Goal: Task Accomplishment & Management: Manage account settings

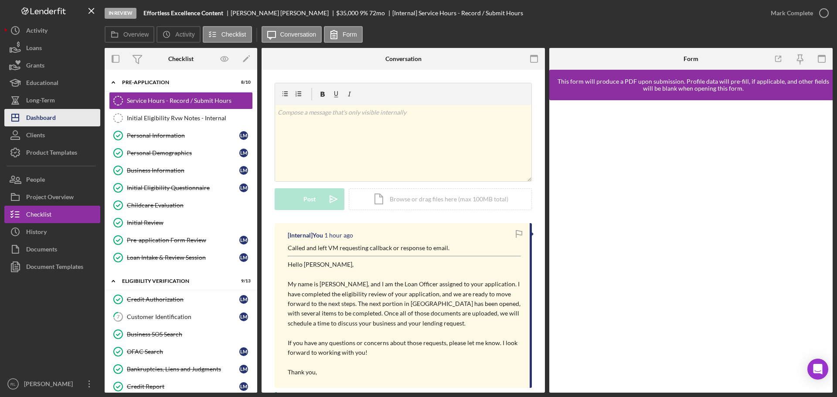
click at [41, 118] on div "Dashboard" at bounding box center [41, 119] width 30 height 20
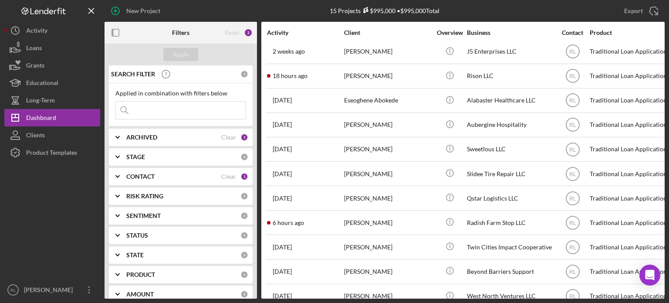
scroll to position [28, 0]
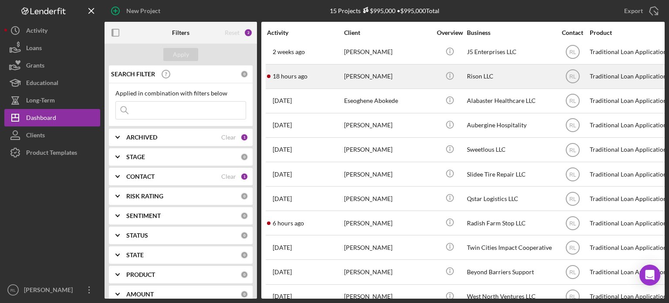
click at [409, 75] on div "[PERSON_NAME]" at bounding box center [387, 76] width 87 height 23
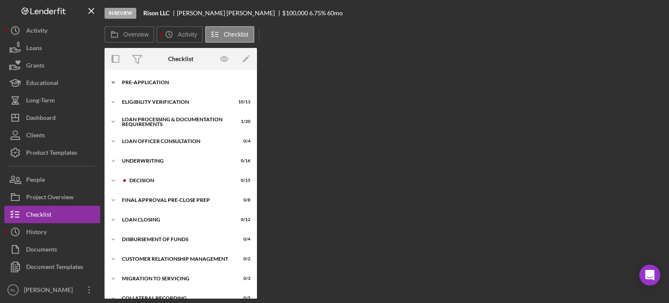
click at [165, 80] on div "Pre-Application" at bounding box center [184, 82] width 124 height 5
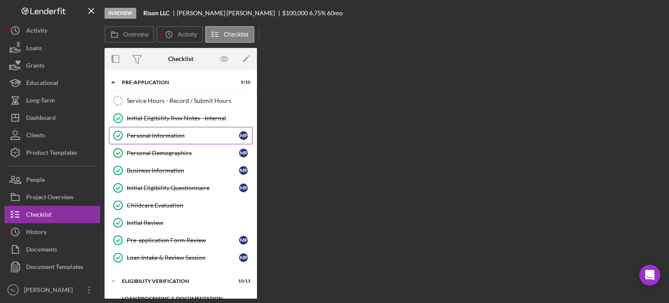
click at [182, 136] on div "Personal Information" at bounding box center [183, 135] width 112 height 7
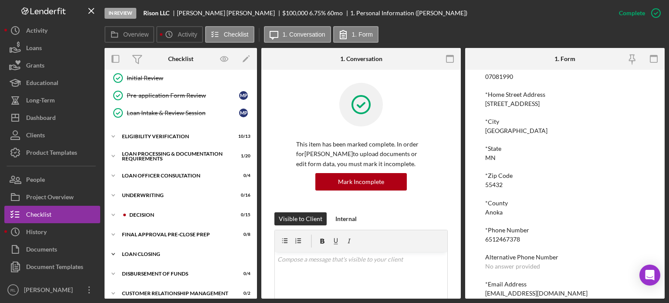
scroll to position [190, 0]
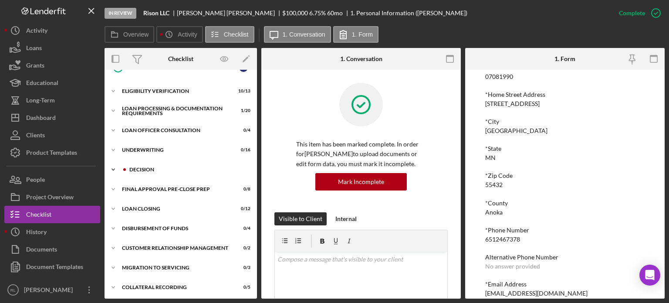
click at [157, 167] on div "Decision" at bounding box center [187, 169] width 117 height 5
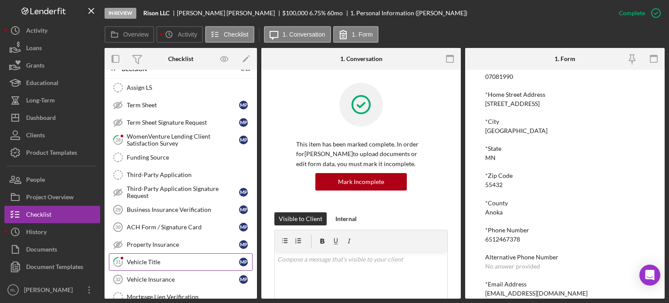
scroll to position [277, 0]
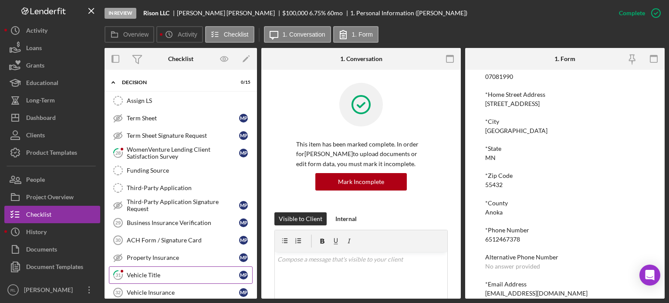
click at [178, 267] on link "31 Vehicle Title M P" at bounding box center [181, 274] width 144 height 17
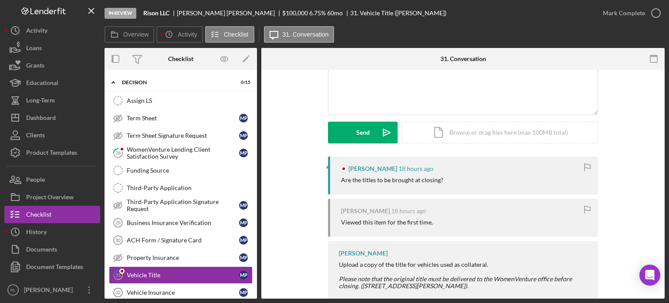
scroll to position [103, 0]
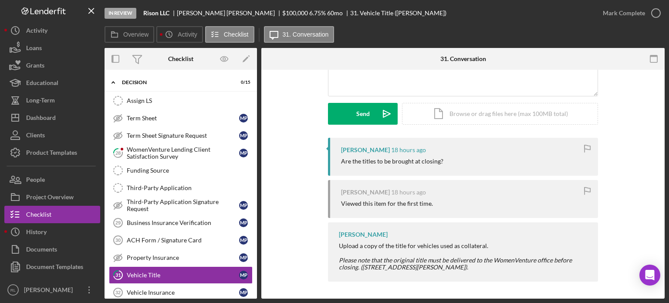
drag, startPoint x: 465, startPoint y: 234, endPoint x: 566, endPoint y: 265, distance: 105.6
click at [566, 265] on div "[PERSON_NAME] Upload a copy of the title for vehicles used as collateral. Pleas…" at bounding box center [463, 251] width 270 height 59
click at [566, 265] on div "Please note that the original title must be delivered to the WomenVenture offic…" at bounding box center [464, 264] width 251 height 14
drag, startPoint x: 570, startPoint y: 265, endPoint x: 334, endPoint y: 247, distance: 236.4
click at [334, 247] on div "[PERSON_NAME] Upload a copy of the title for vehicles used as collateral. Pleas…" at bounding box center [463, 251] width 270 height 59
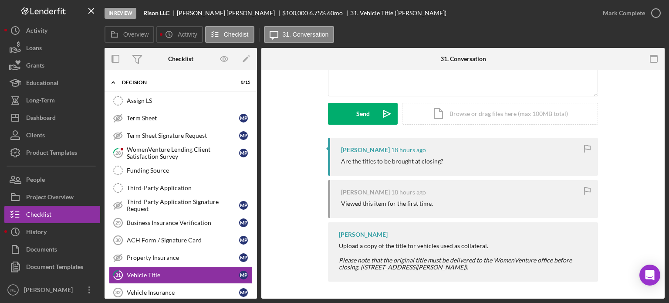
click at [334, 247] on div "[PERSON_NAME] Upload a copy of the title for vehicles used as collateral. Pleas…" at bounding box center [463, 251] width 270 height 59
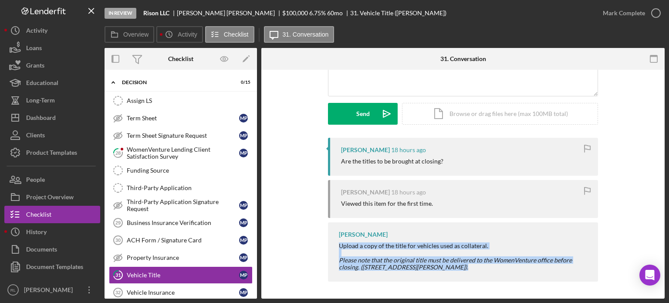
drag, startPoint x: 334, startPoint y: 247, endPoint x: 555, endPoint y: 269, distance: 222.1
click at [555, 269] on div "[PERSON_NAME] Upload a copy of the title for vehicles used as collateral. Pleas…" at bounding box center [463, 251] width 270 height 59
drag, startPoint x: 555, startPoint y: 269, endPoint x: 561, endPoint y: 268, distance: 6.2
click at [555, 269] on div "Please note that the original title must be delivered to the WomenVenture offic…" at bounding box center [464, 264] width 251 height 14
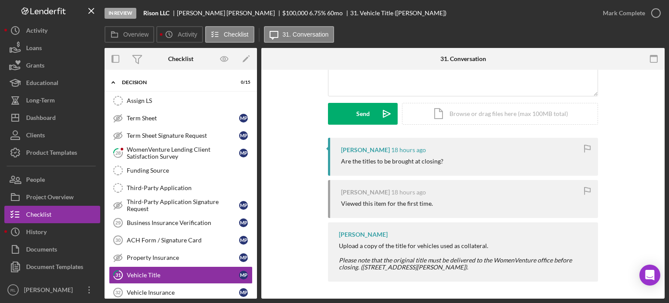
drag, startPoint x: 561, startPoint y: 268, endPoint x: 338, endPoint y: 246, distance: 224.2
click at [339, 246] on div "Upload a copy of the title for vehicles used as collateral. Please note that th…" at bounding box center [464, 256] width 251 height 28
click at [339, 246] on div "Upload a copy of the title for vehicles used as collateral." at bounding box center [464, 245] width 251 height 7
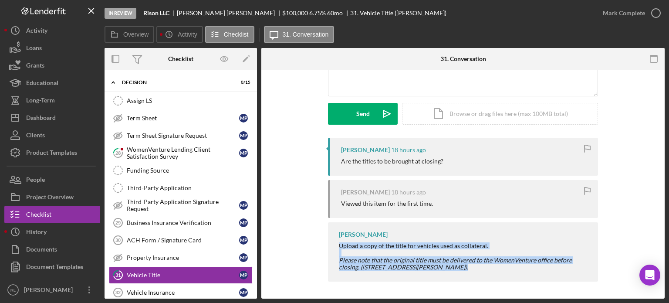
drag, startPoint x: 338, startPoint y: 246, endPoint x: 560, endPoint y: 267, distance: 223.2
click at [560, 267] on div "Upload a copy of the title for vehicles used as collateral. Please note that th…" at bounding box center [464, 256] width 251 height 28
click at [560, 267] on div "Please note that the original title must be delivered to the WomenVenture offic…" at bounding box center [464, 264] width 251 height 14
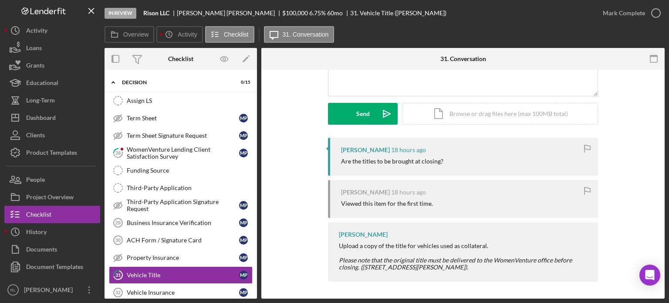
click at [338, 143] on div "[PERSON_NAME] 18 hours ago Are the titles to be brought at closing?" at bounding box center [463, 157] width 270 height 38
click at [331, 142] on div "[PERSON_NAME] 18 hours ago Are the titles to be brought at closing?" at bounding box center [463, 157] width 270 height 38
drag, startPoint x: 331, startPoint y: 142, endPoint x: 321, endPoint y: 140, distance: 10.6
click at [321, 140] on div "[PERSON_NAME] 18 hours ago Are the titles to be brought at closing? [PERSON_NAM…" at bounding box center [463, 212] width 377 height 148
drag, startPoint x: 336, startPoint y: 141, endPoint x: 314, endPoint y: 140, distance: 22.2
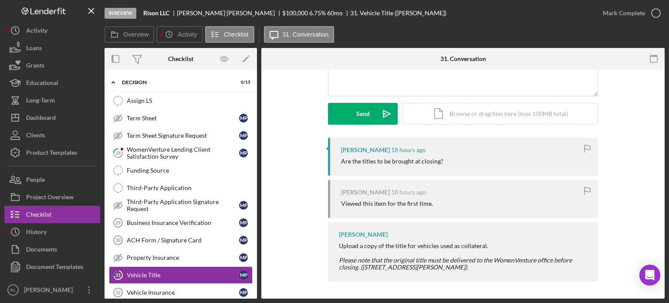
click at [314, 140] on div "[PERSON_NAME] 18 hours ago Are the titles to be brought at closing? [PERSON_NAM…" at bounding box center [463, 212] width 377 height 148
drag, startPoint x: 333, startPoint y: 140, endPoint x: 314, endPoint y: 140, distance: 18.7
click at [314, 140] on div "[PERSON_NAME] 18 hours ago Are the titles to be brought at closing? [PERSON_NAM…" at bounding box center [463, 212] width 377 height 148
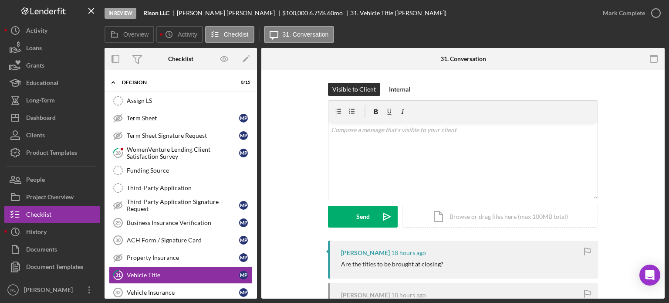
scroll to position [0, 0]
click at [312, 71] on div "Visible to Client Internal v Color teal Color pink Remove color Add row above A…" at bounding box center [463, 236] width 404 height 332
drag, startPoint x: 314, startPoint y: 69, endPoint x: 312, endPoint y: 57, distance: 12.3
drag, startPoint x: 312, startPoint y: 57, endPoint x: 308, endPoint y: 58, distance: 4.4
click at [308, 58] on div at bounding box center [328, 59] width 135 height 22
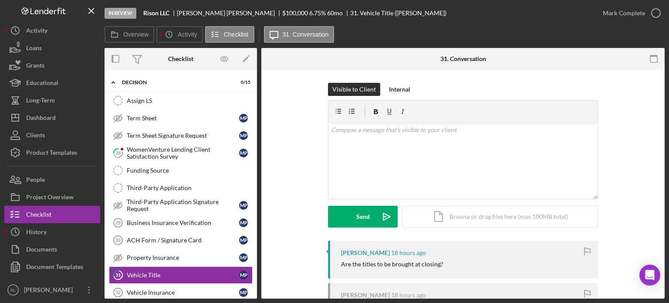
drag, startPoint x: 309, startPoint y: 57, endPoint x: 302, endPoint y: 56, distance: 6.6
click at [302, 56] on div at bounding box center [328, 59] width 135 height 22
click at [326, 57] on div at bounding box center [328, 59] width 135 height 22
click at [328, 57] on div at bounding box center [328, 59] width 135 height 22
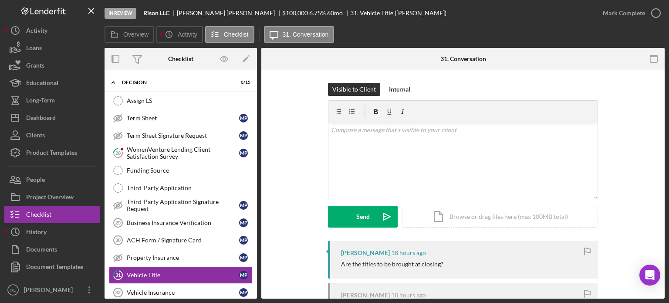
drag, startPoint x: 329, startPoint y: 57, endPoint x: 319, endPoint y: 61, distance: 11.3
click at [312, 58] on div at bounding box center [328, 59] width 135 height 22
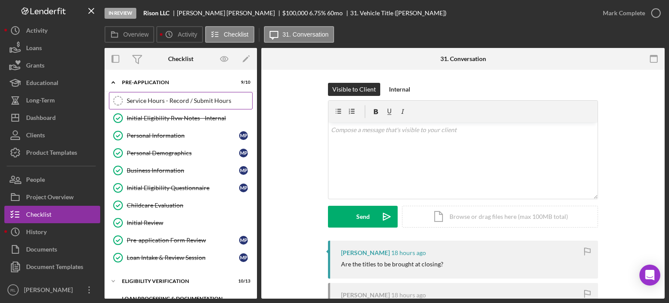
click at [170, 99] on div "Service Hours - Record / Submit Hours" at bounding box center [190, 100] width 126 height 7
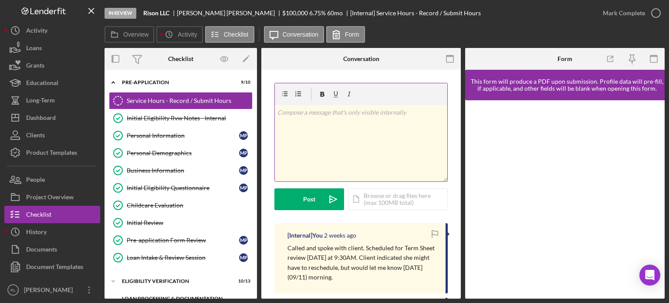
click at [328, 120] on div "v Color teal Color pink Remove color Add row above Add row below Add column bef…" at bounding box center [361, 143] width 173 height 76
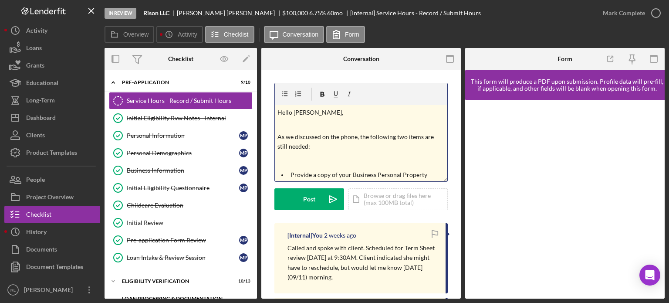
scroll to position [227, 0]
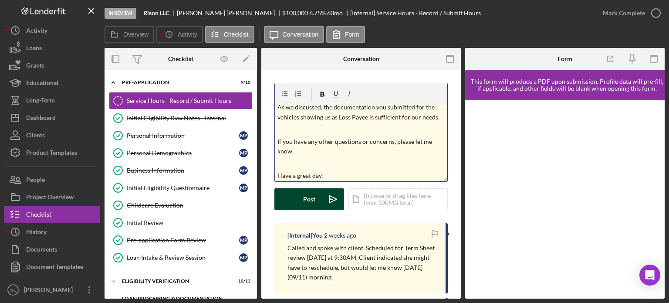
click at [303, 200] on button "Post Icon/icon-invite-send" at bounding box center [310, 199] width 70 height 22
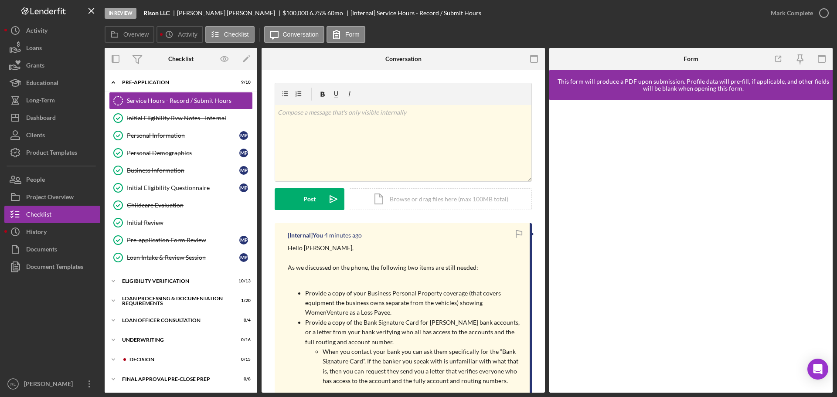
scroll to position [0, 0]
click at [66, 231] on button "Icon/History History" at bounding box center [52, 231] width 96 height 17
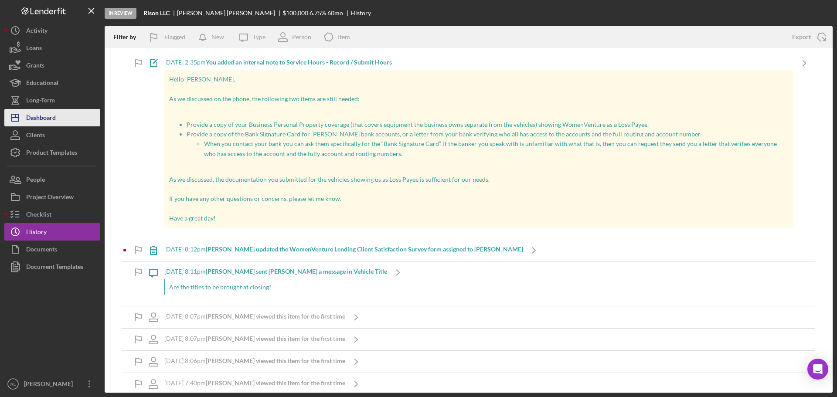
click at [51, 116] on div "Dashboard" at bounding box center [41, 119] width 30 height 20
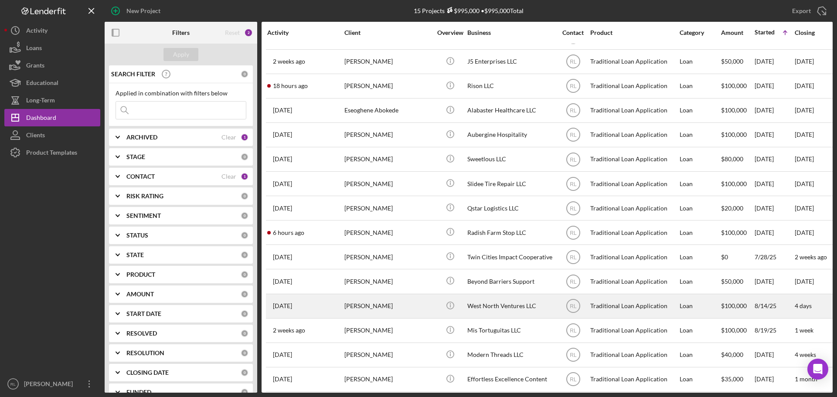
scroll to position [29, 0]
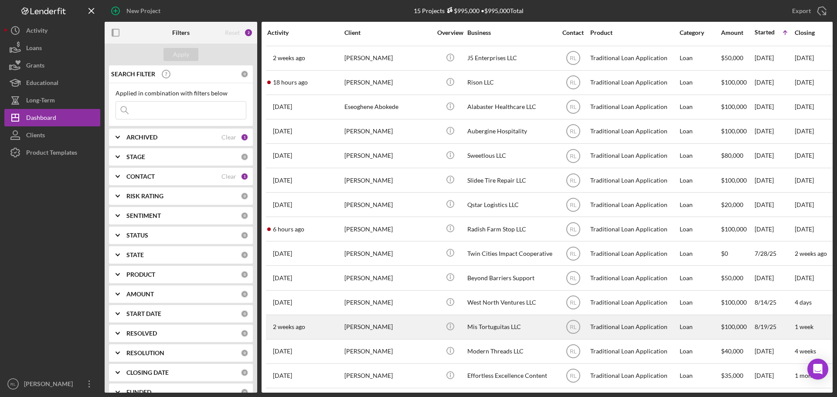
click at [416, 316] on div "[PERSON_NAME]" at bounding box center [387, 327] width 87 height 23
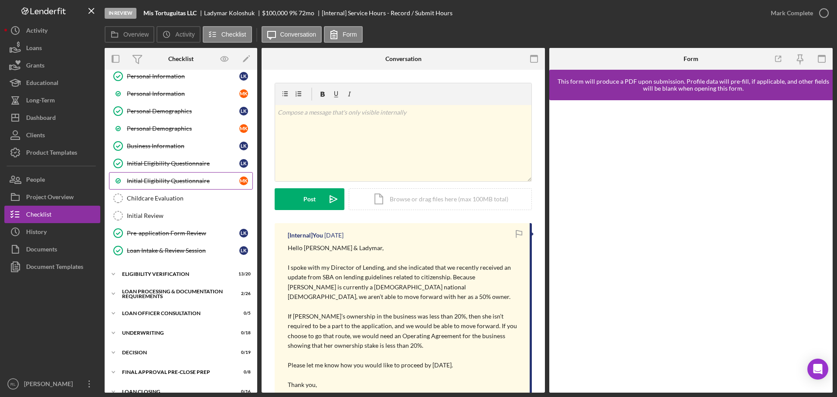
scroll to position [170, 0]
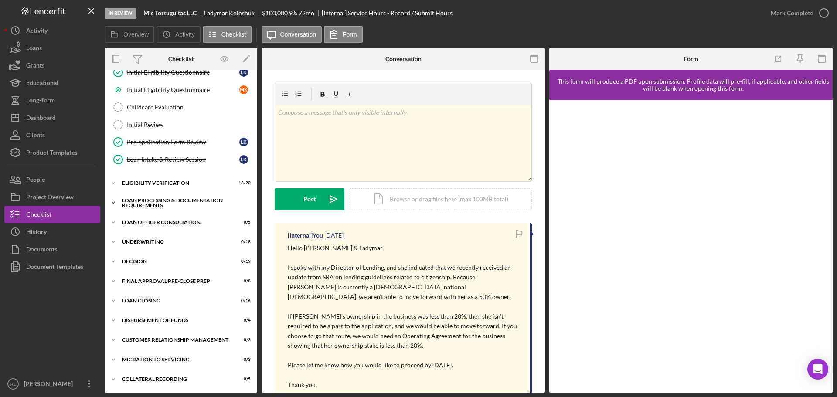
click at [181, 196] on div "Icon/Expander Loan Processing & Documentation Requirements 2 / 26" at bounding box center [181, 202] width 153 height 17
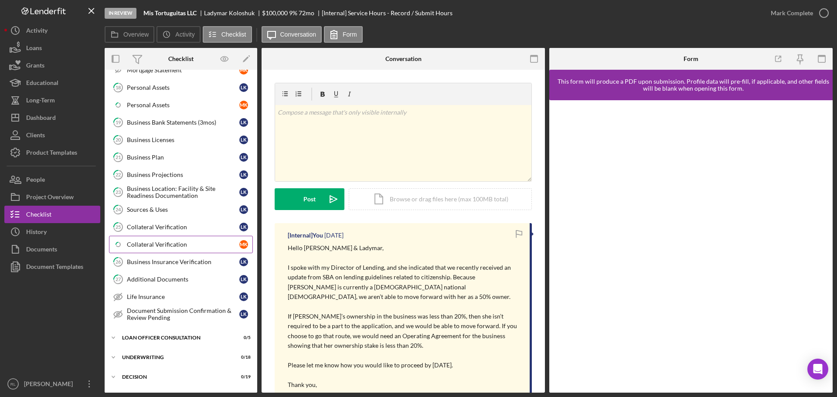
scroll to position [562, 0]
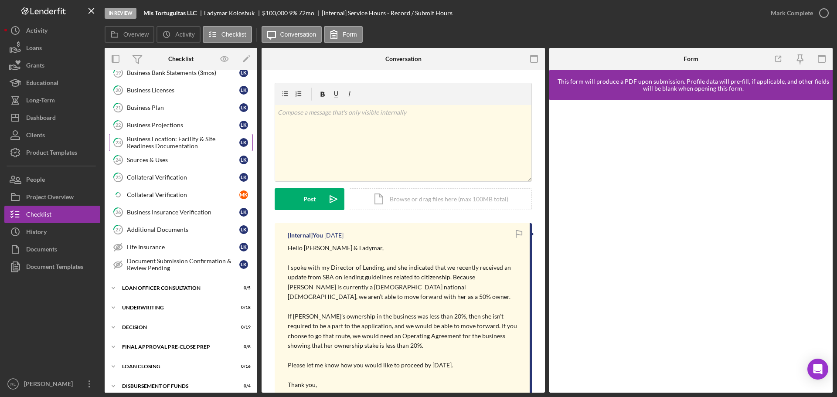
click at [183, 146] on div "Business Location: Facility & Site Readiness Documentation" at bounding box center [183, 143] width 112 height 14
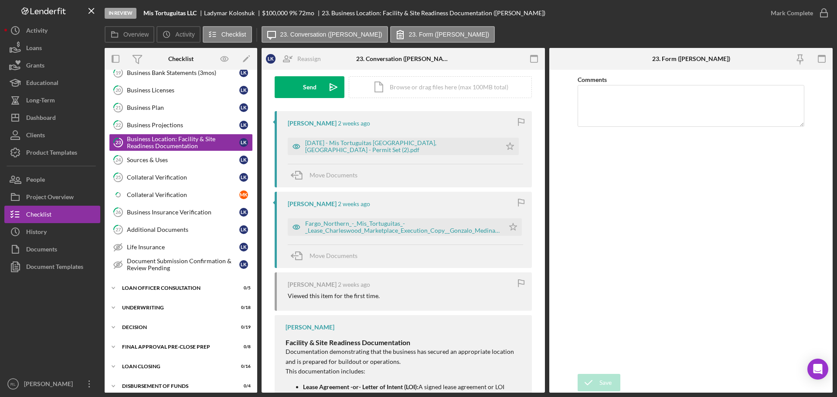
scroll to position [131, 0]
click at [417, 224] on div "Fargo_Northern_-_Mis_Tortuguitas_-_Lease_Charleswood_Marketplace_Execution_Copy…" at bounding box center [402, 226] width 195 height 14
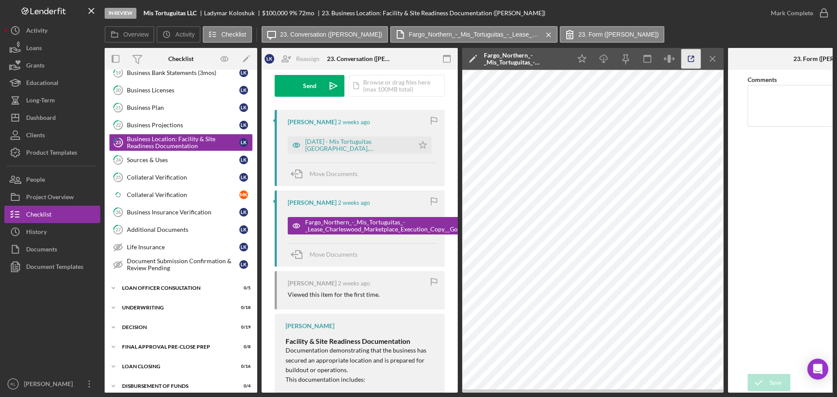
click at [692, 54] on icon "button" at bounding box center [691, 59] width 20 height 20
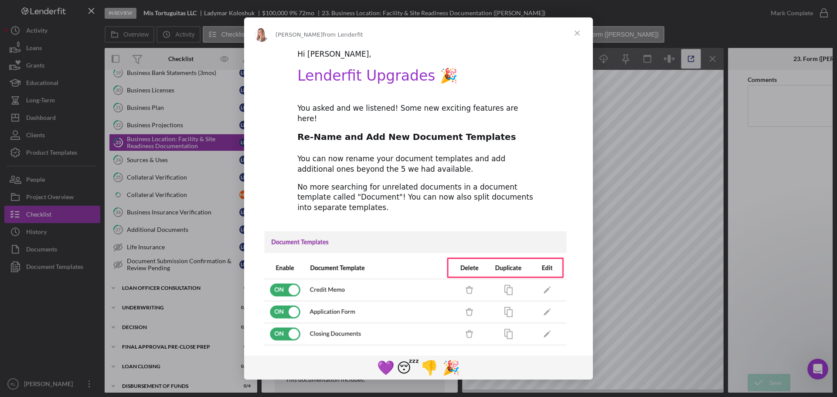
scroll to position [0, 0]
click at [576, 28] on span "Close" at bounding box center [576, 32] width 31 height 31
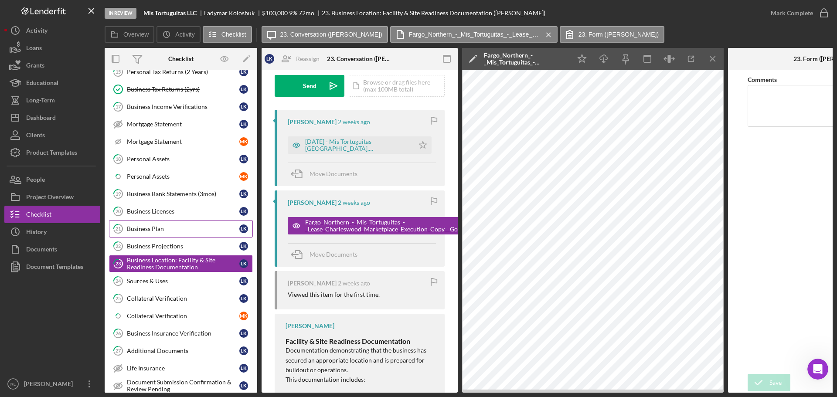
scroll to position [431, 0]
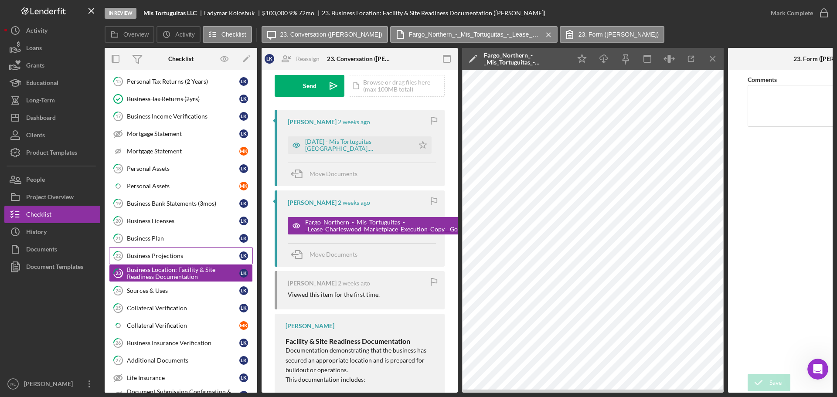
click at [173, 255] on div "Business Projections" at bounding box center [183, 255] width 112 height 7
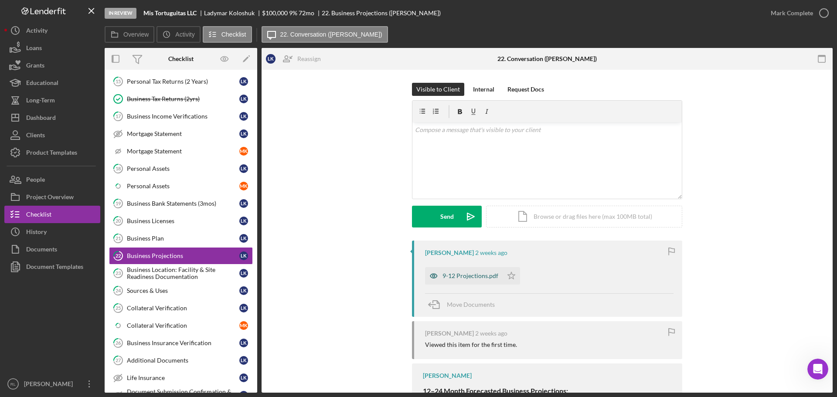
click at [467, 281] on div "9-12 Projections.pdf" at bounding box center [464, 275] width 78 height 17
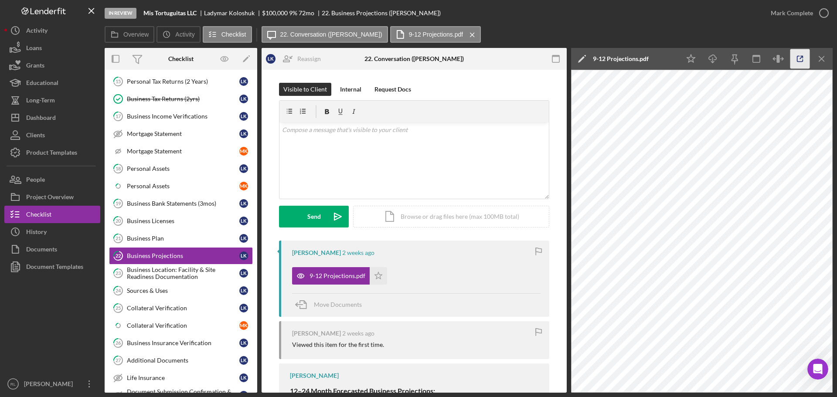
click at [801, 58] on icon "button" at bounding box center [800, 59] width 20 height 20
click at [206, 14] on div "[PERSON_NAME]" at bounding box center [233, 13] width 58 height 7
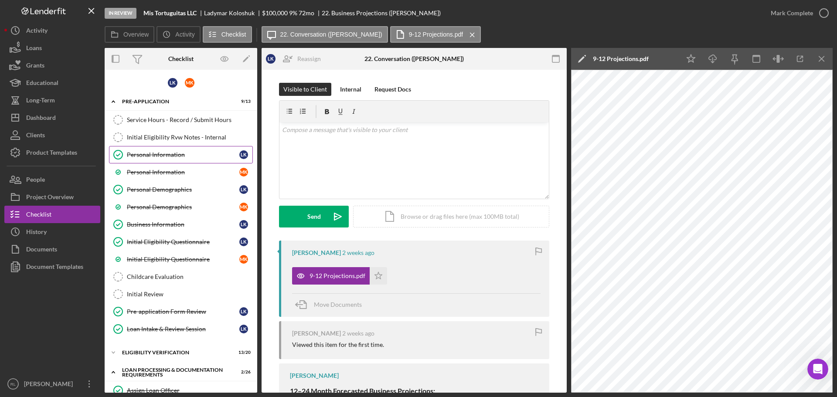
click at [175, 150] on link "Personal Information Personal Information L K" at bounding box center [181, 154] width 144 height 17
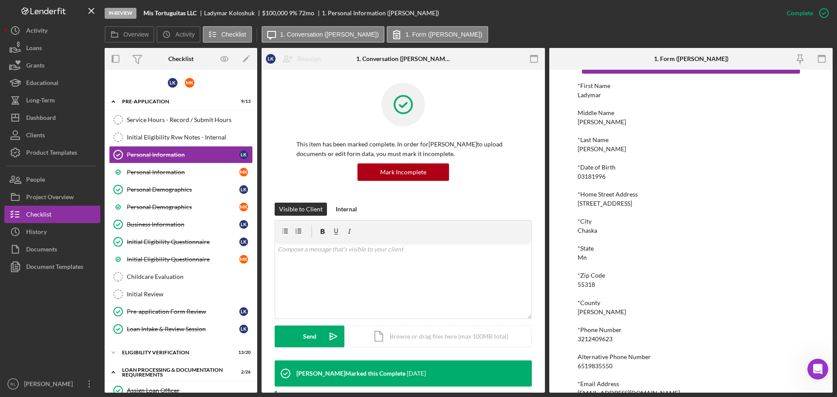
scroll to position [48, 0]
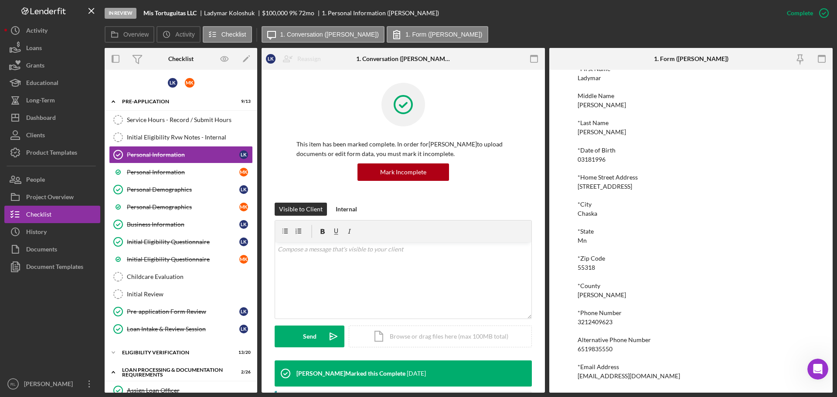
click at [613, 373] on div "[EMAIL_ADDRESS][DOMAIN_NAME]" at bounding box center [628, 376] width 102 height 7
copy div "[EMAIL_ADDRESS][DOMAIN_NAME] Logo-Reversed Created with Sketch. Icon/Menu Close…"
click at [172, 225] on div "Business Information" at bounding box center [183, 224] width 112 height 7
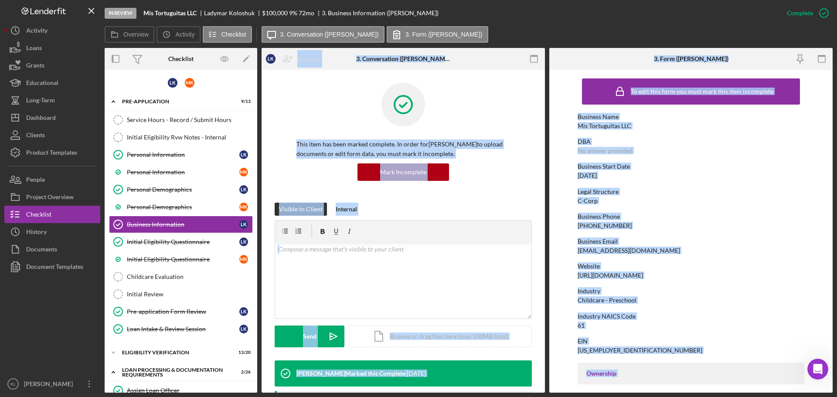
click at [665, 241] on div "Business Email" at bounding box center [690, 241] width 227 height 7
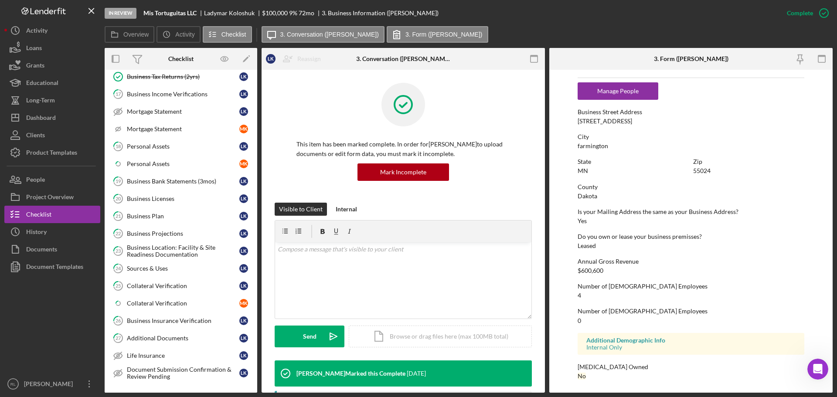
scroll to position [410, 0]
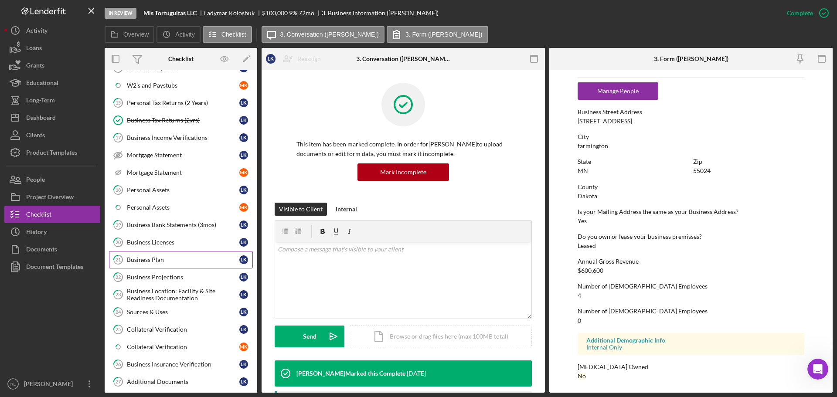
click at [169, 257] on div "Business Plan" at bounding box center [183, 259] width 112 height 7
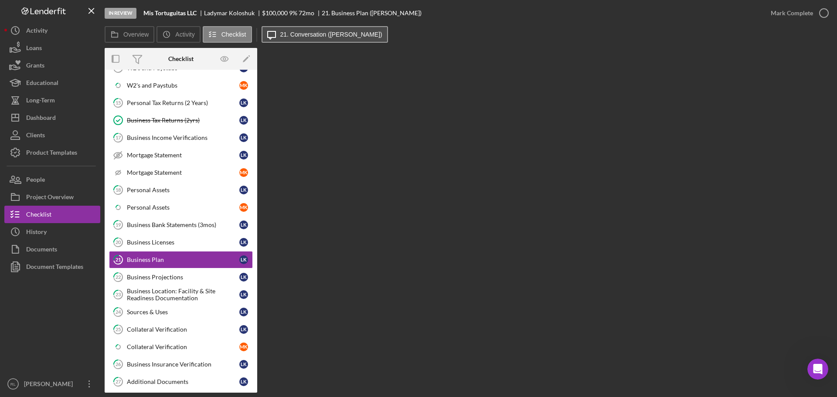
click at [296, 27] on button "Icon/Message 21. Conversation ([PERSON_NAME])" at bounding box center [324, 34] width 126 height 17
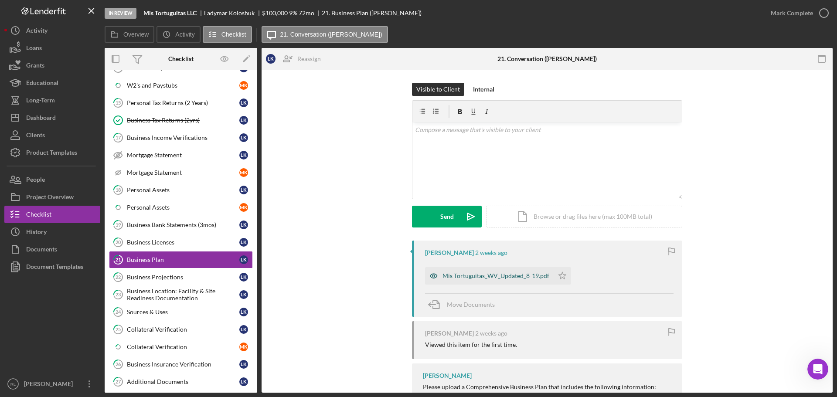
click at [459, 274] on div "Mis Tortuguitas_WV_Updated_8-19.pdf" at bounding box center [495, 275] width 107 height 7
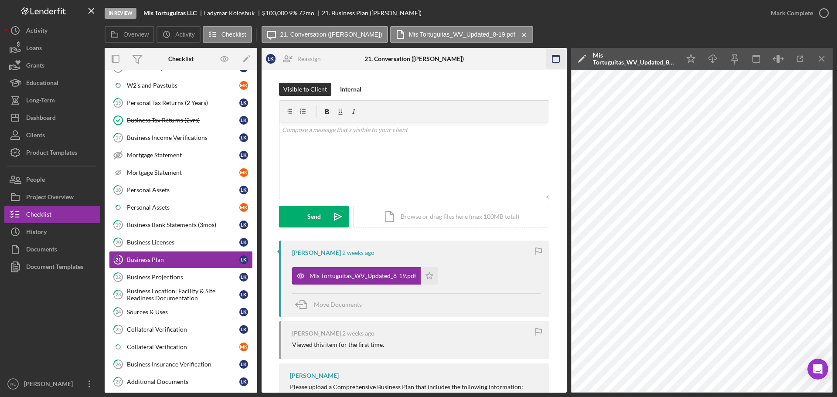
click at [552, 61] on rect "button" at bounding box center [555, 58] width 7 height 7
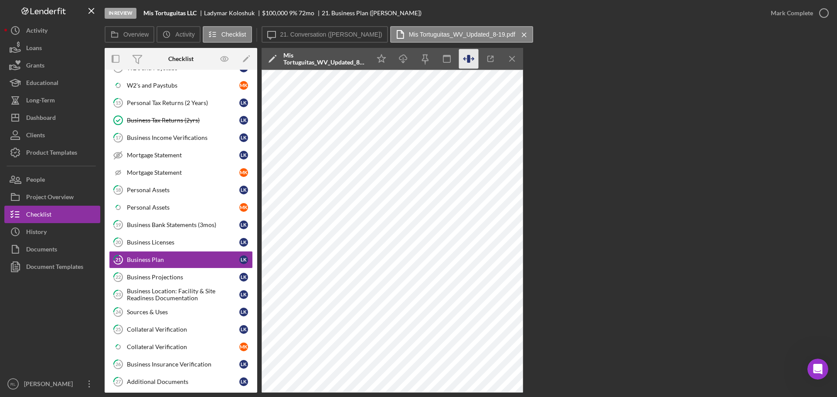
click at [474, 58] on icon "button" at bounding box center [469, 59] width 20 height 20
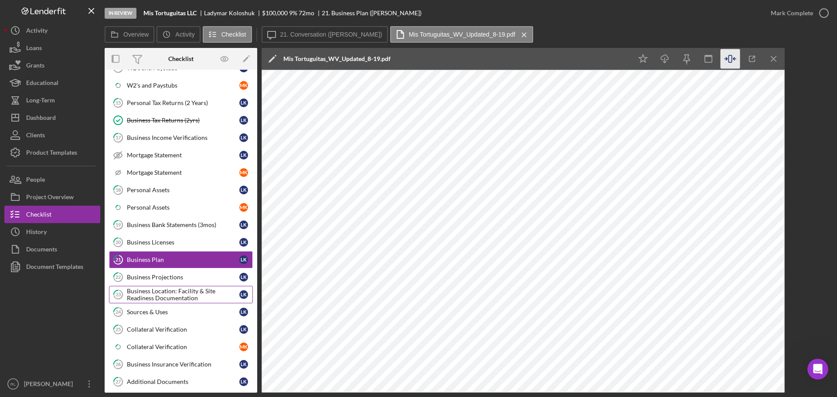
click at [183, 294] on div "Business Location: Facility & Site Readiness Documentation" at bounding box center [183, 295] width 112 height 14
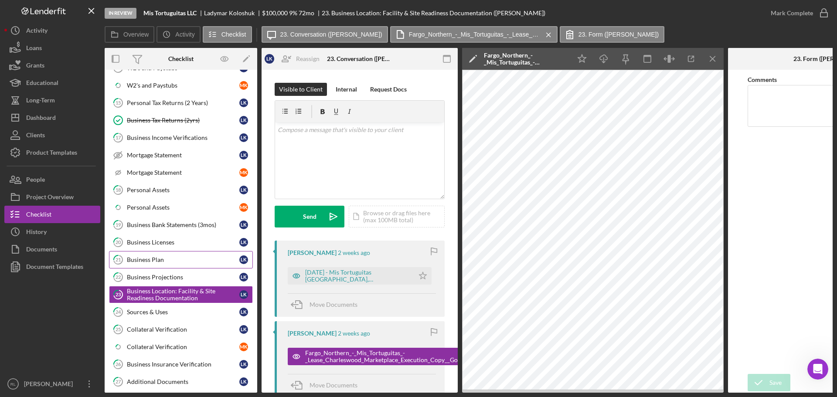
click at [156, 264] on link "21 Business Plan L K" at bounding box center [181, 259] width 144 height 17
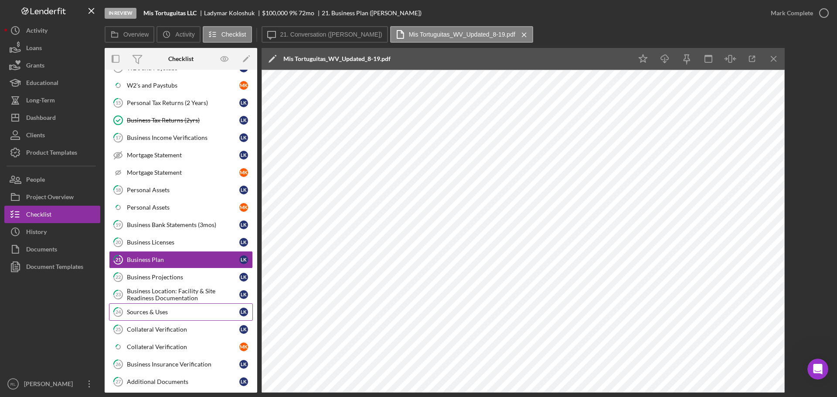
click at [172, 318] on link "24 Sources & Uses L K" at bounding box center [181, 311] width 144 height 17
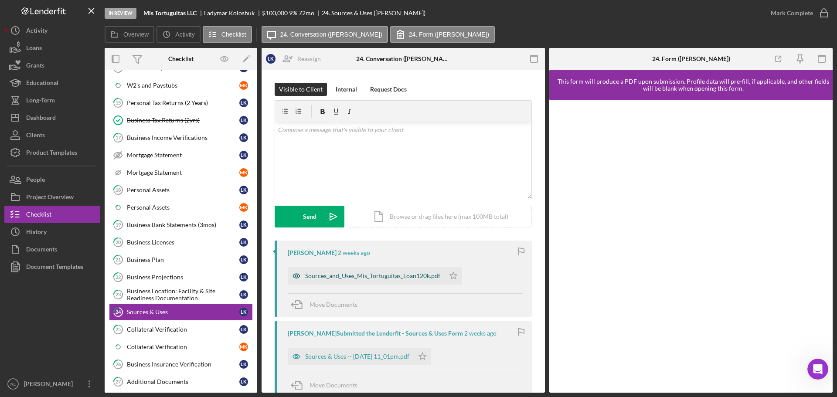
click at [377, 277] on div "Sources_and_Uses_Mis_Tortuguitas_Loan120k.pdf" at bounding box center [372, 275] width 135 height 7
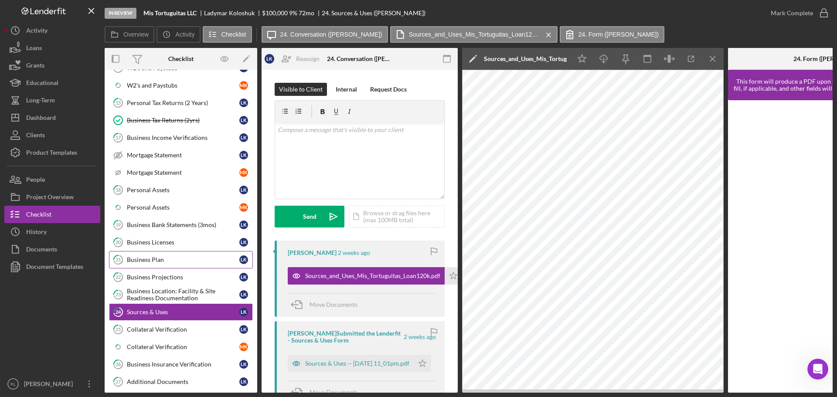
click at [146, 255] on link "21 Business Plan L K" at bounding box center [181, 259] width 144 height 17
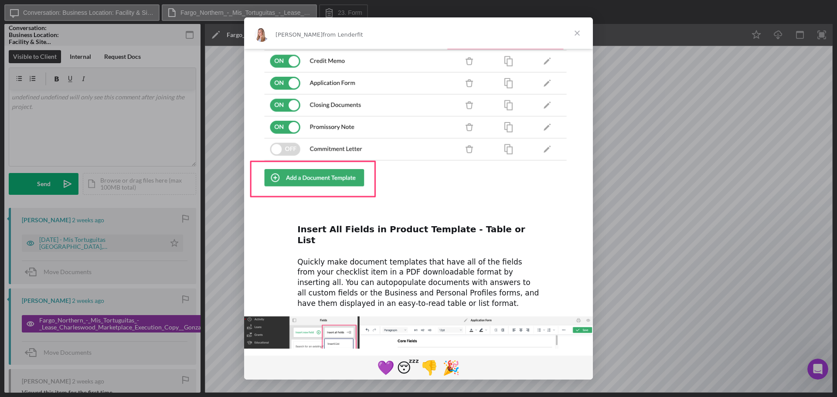
scroll to position [202, 0]
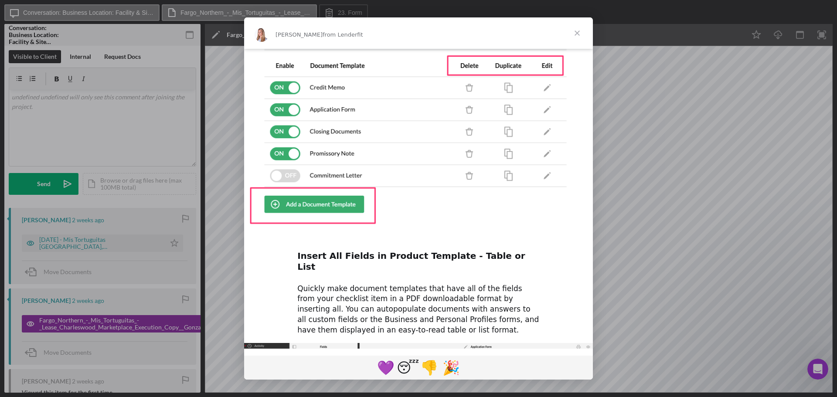
click at [388, 250] on h2 "Insert All Fields in Product Template - Table or List" at bounding box center [418, 263] width 242 height 27
click at [401, 284] on div "Quickly make document templates that have all of the fields from your checklist…" at bounding box center [418, 310] width 242 height 52
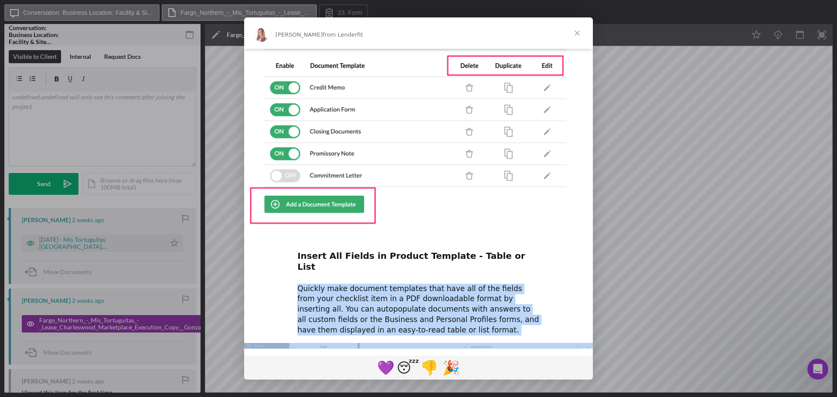
click at [401, 284] on div "Quickly make document templates that have all of the fields from your checklist…" at bounding box center [418, 310] width 242 height 52
click at [387, 284] on div "Quickly make document templates that have all of the fields from your checklist…" at bounding box center [418, 310] width 242 height 52
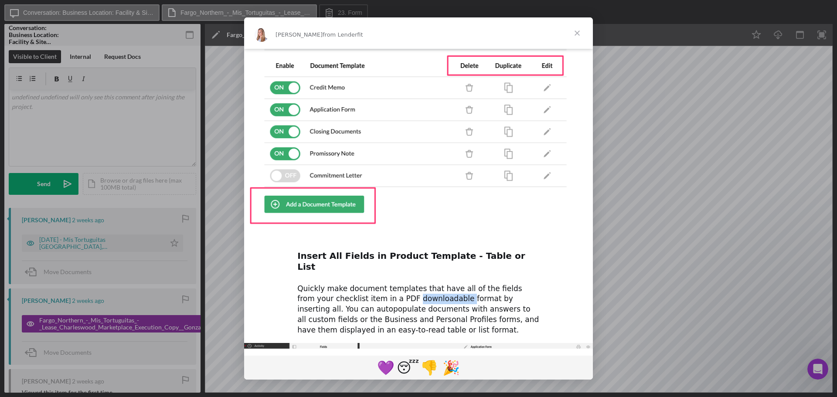
click at [387, 284] on div "Quickly make document templates that have all of the fields from your checklist…" at bounding box center [418, 310] width 242 height 52
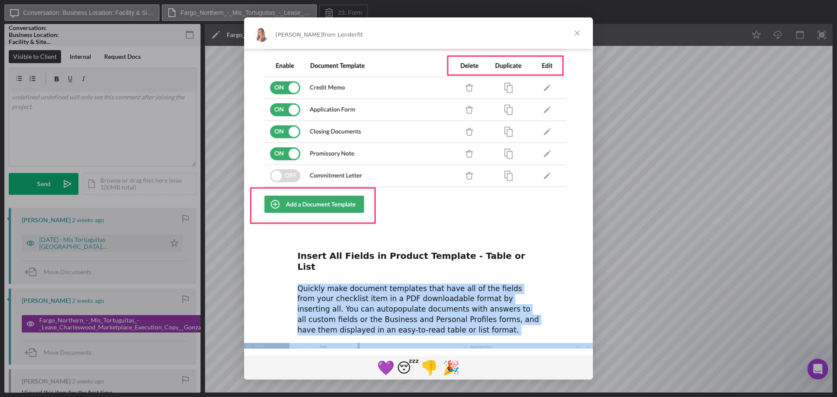
click at [387, 284] on div "Quickly make document templates that have all of the fields from your checklist…" at bounding box center [418, 310] width 242 height 52
click at [416, 284] on div "Quickly make document templates that have all of the fields from your checklist…" at bounding box center [418, 310] width 242 height 52
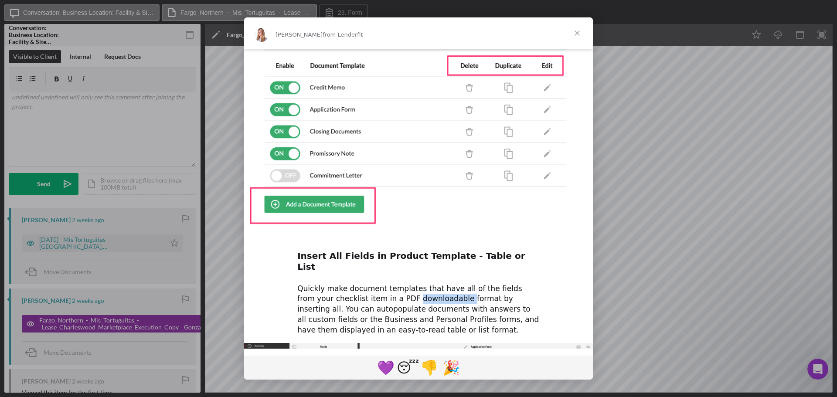
click at [416, 284] on div "Quickly make document templates that have all of the fields from your checklist…" at bounding box center [418, 310] width 242 height 52
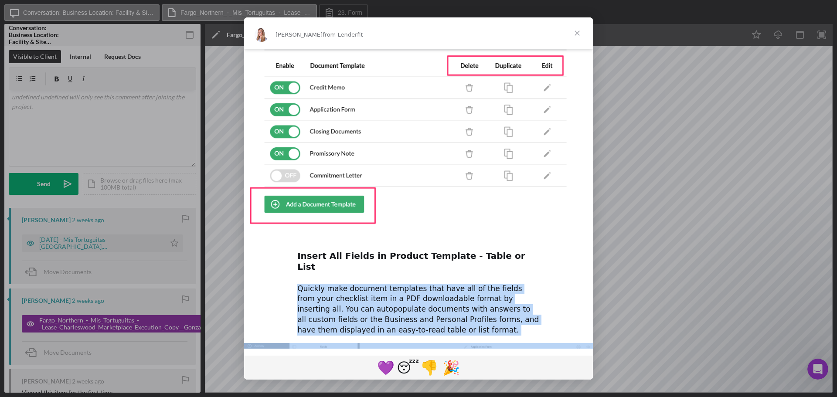
click at [416, 284] on div "Quickly make document templates that have all of the fields from your checklist…" at bounding box center [418, 310] width 242 height 52
click at [391, 284] on div "Quickly make document templates that have all of the fields from your checklist…" at bounding box center [418, 310] width 242 height 52
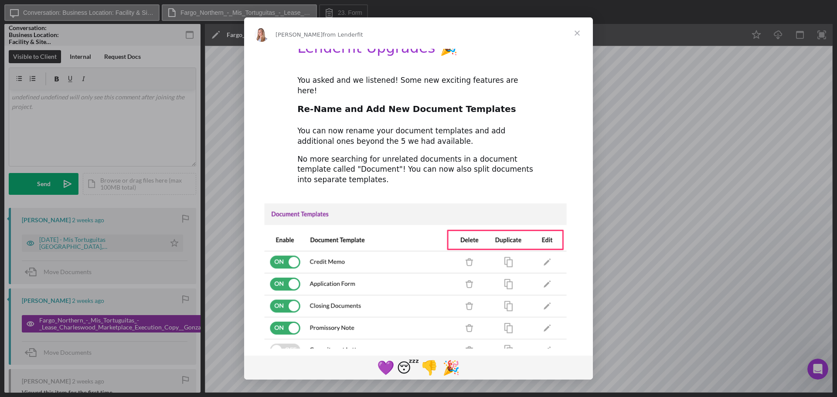
scroll to position [0, 0]
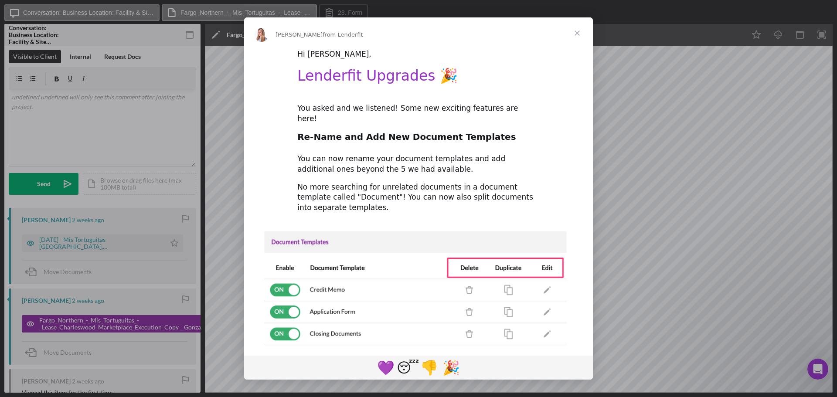
click at [575, 31] on span "Close" at bounding box center [576, 32] width 31 height 31
